Goal: Task Accomplishment & Management: Complete application form

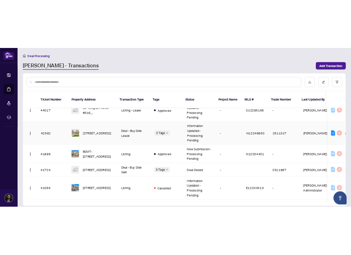
scroll to position [96, 0]
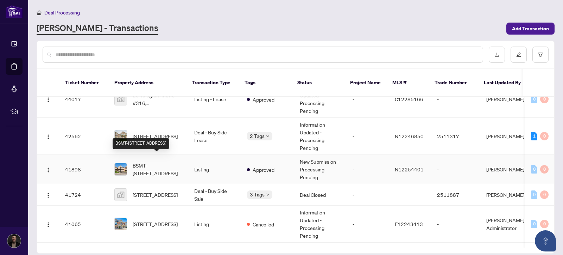
click at [173, 162] on span "BSMT-[STREET_ADDRESS]" at bounding box center [158, 168] width 50 height 15
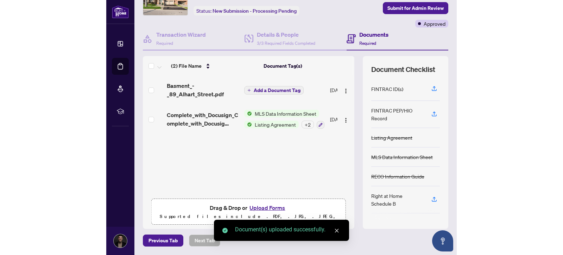
scroll to position [40, 0]
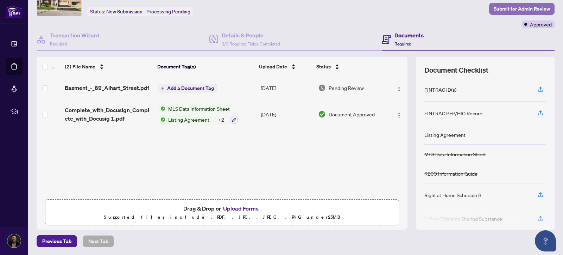
click at [530, 7] on span "Submit for Admin Review" at bounding box center [522, 8] width 56 height 11
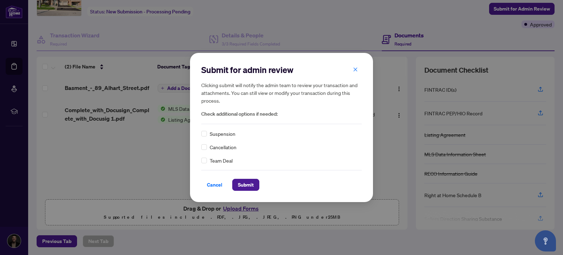
click at [228, 146] on span "Cancellation" at bounding box center [223, 147] width 27 height 8
click at [255, 186] on button "Submit" at bounding box center [245, 185] width 27 height 12
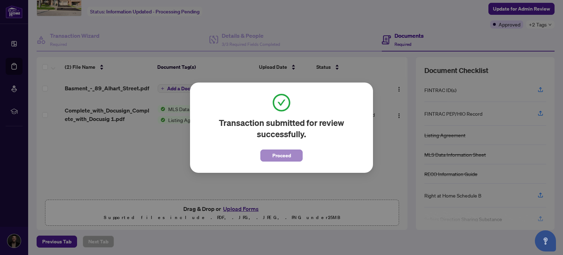
click at [263, 154] on div "Transaction submitted for review successfully. Proceed" at bounding box center [281, 128] width 161 height 68
click at [276, 154] on span "Proceed" at bounding box center [282, 155] width 19 height 11
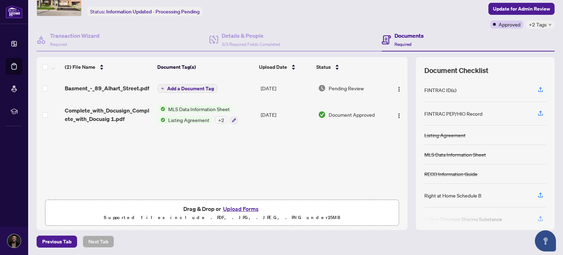
scroll to position [0, 0]
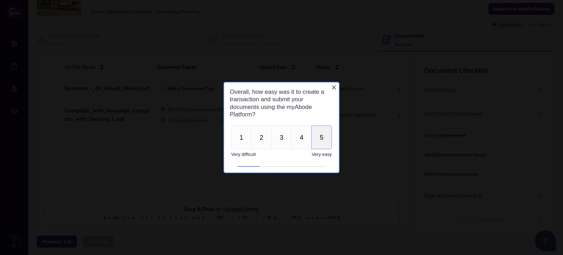
click at [330, 146] on button "5" at bounding box center [322, 137] width 20 height 24
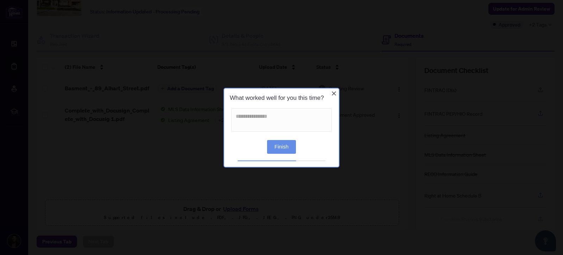
click at [287, 152] on button "Finish" at bounding box center [281, 146] width 29 height 14
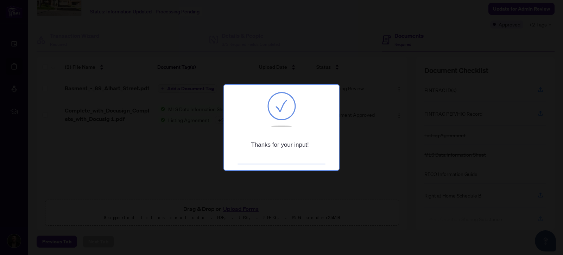
click at [391, 81] on div at bounding box center [281, 127] width 563 height 255
click at [386, 79] on div at bounding box center [281, 127] width 563 height 255
click at [293, 44] on div at bounding box center [281, 127] width 563 height 255
